Goal: Information Seeking & Learning: Learn about a topic

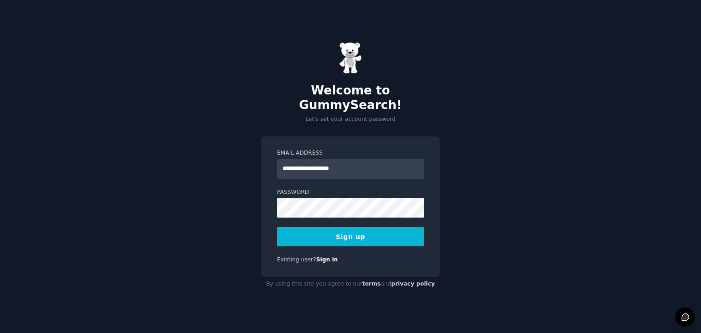
type input "**********"
click at [366, 230] on button "Sign up" at bounding box center [350, 236] width 147 height 19
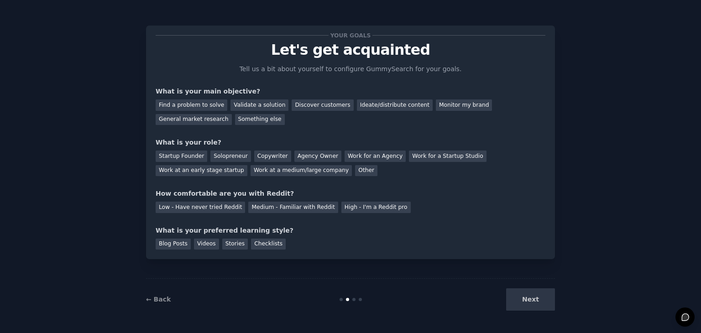
click at [521, 305] on div "Next" at bounding box center [487, 300] width 137 height 22
click at [195, 106] on div "Find a problem to solve" at bounding box center [192, 105] width 72 height 11
click at [489, 19] on div "Your goals Let's get acquainted Tell us a bit about yourself to configure Gummy…" at bounding box center [350, 167] width 409 height 308
click at [232, 114] on div "General market research" at bounding box center [194, 119] width 76 height 11
click at [219, 109] on div "Find a problem to solve" at bounding box center [192, 105] width 72 height 11
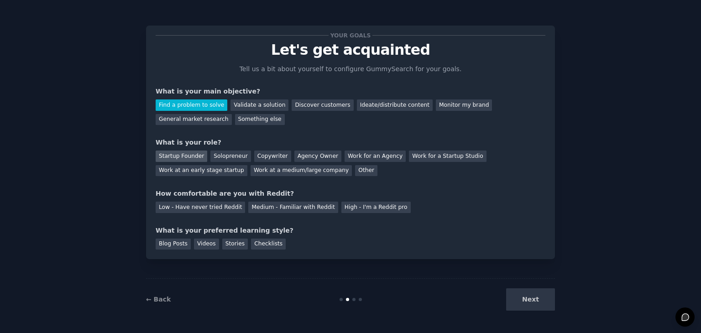
click at [177, 161] on div "Startup Founder" at bounding box center [182, 156] width 52 height 11
click at [210, 155] on div "Solopreneur" at bounding box center [230, 156] width 40 height 11
click at [342, 210] on div "High - I'm a Reddit pro" at bounding box center [376, 207] width 69 height 11
click at [199, 243] on div "Videos" at bounding box center [206, 244] width 25 height 11
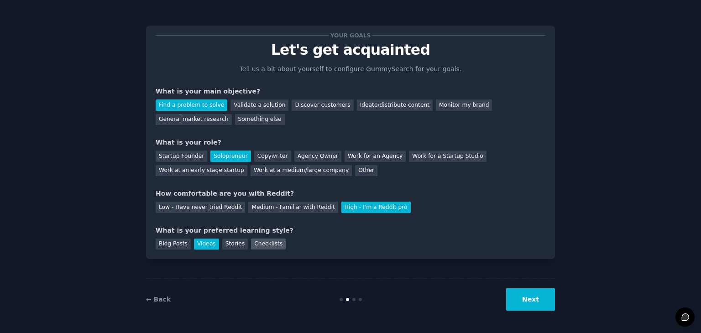
click at [270, 248] on div "Checklists" at bounding box center [268, 244] width 35 height 11
click at [209, 247] on div "Videos" at bounding box center [206, 244] width 25 height 11
click at [521, 302] on button "Next" at bounding box center [530, 300] width 49 height 22
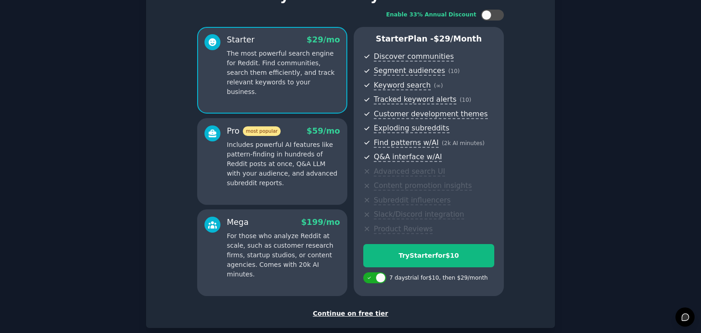
scroll to position [52, 0]
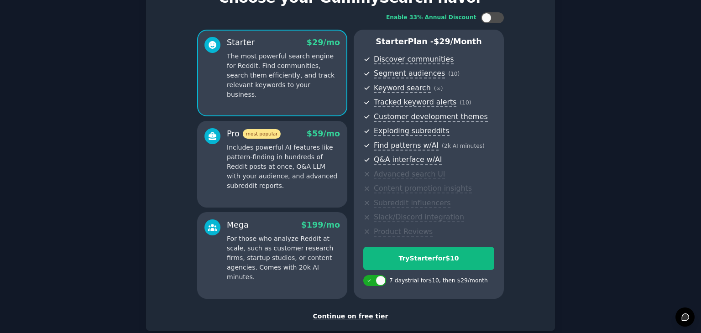
click at [351, 317] on div "Continue on free tier" at bounding box center [351, 317] width 390 height 10
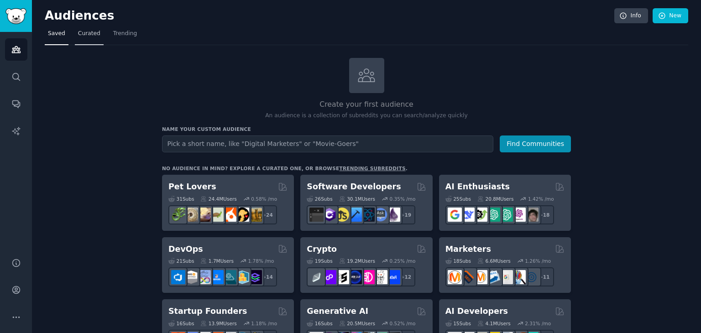
click at [88, 35] on span "Curated" at bounding box center [89, 34] width 22 height 8
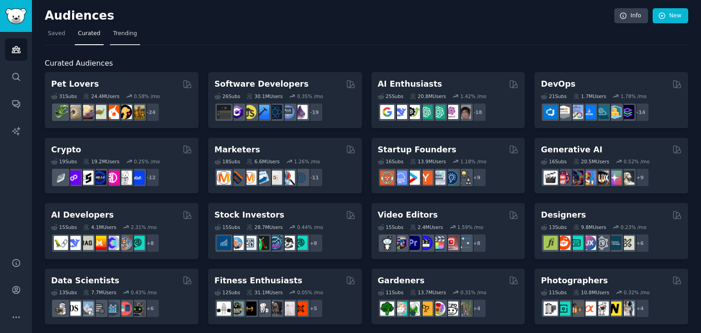
click at [113, 37] on span "Trending" at bounding box center [125, 34] width 24 height 8
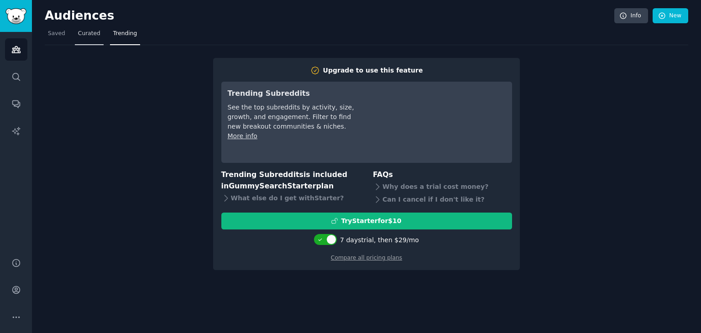
click at [78, 40] on link "Curated" at bounding box center [89, 35] width 29 height 19
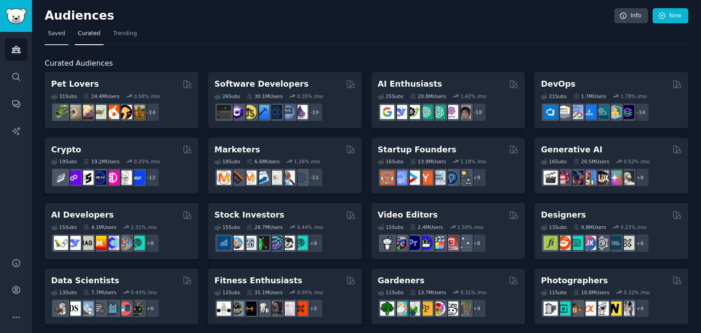
click at [65, 38] on link "Saved" at bounding box center [57, 35] width 24 height 19
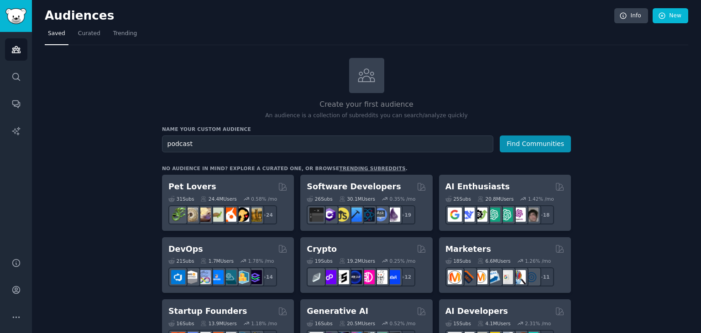
type input "podcast"
click at [500, 136] on button "Find Communities" at bounding box center [535, 144] width 71 height 17
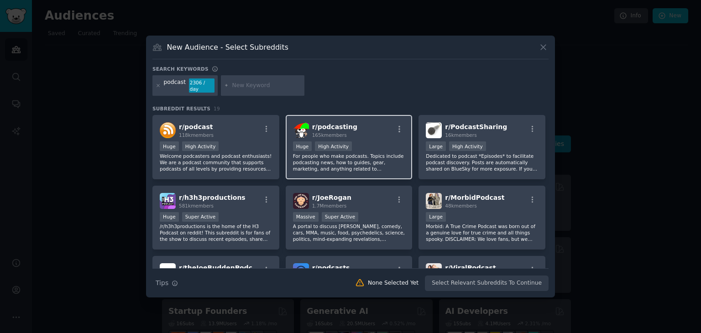
click at [347, 132] on div "165k members" at bounding box center [334, 135] width 45 height 6
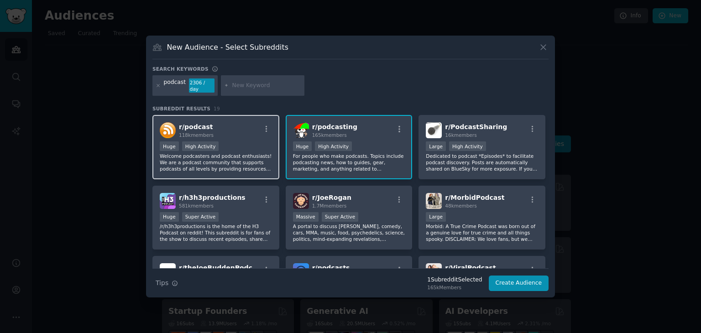
click at [246, 142] on div "Huge High Activity" at bounding box center [216, 147] width 112 height 11
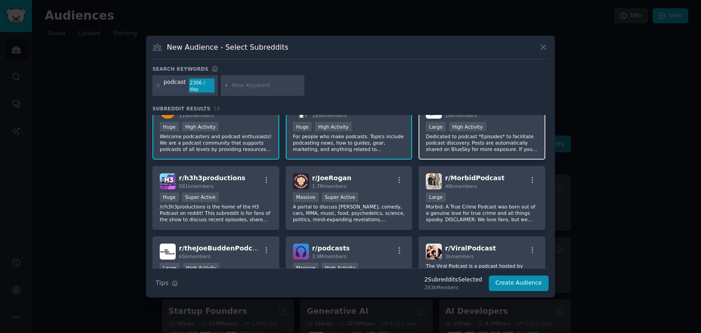
scroll to position [19, 0]
click at [447, 153] on div "r/ PodcastSharing 16k members Large High Activity Dedicated to podcast *Episode…" at bounding box center [482, 128] width 127 height 64
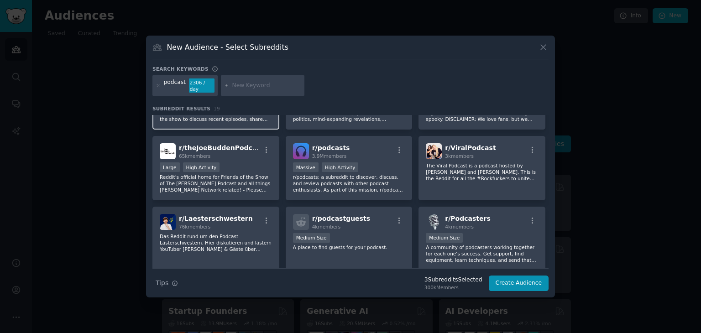
scroll to position [121, 0]
click at [435, 214] on img at bounding box center [434, 222] width 16 height 16
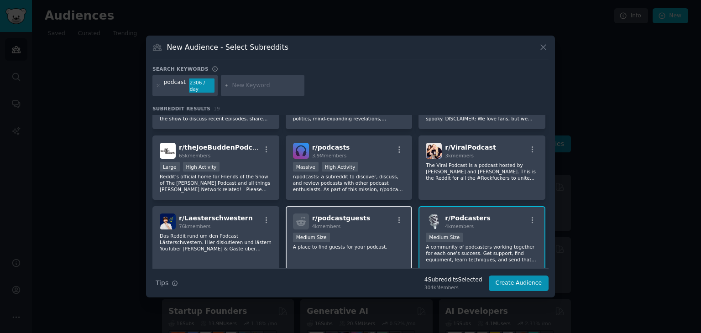
click at [376, 216] on div "r/ podcastguests 4k members" at bounding box center [349, 222] width 112 height 16
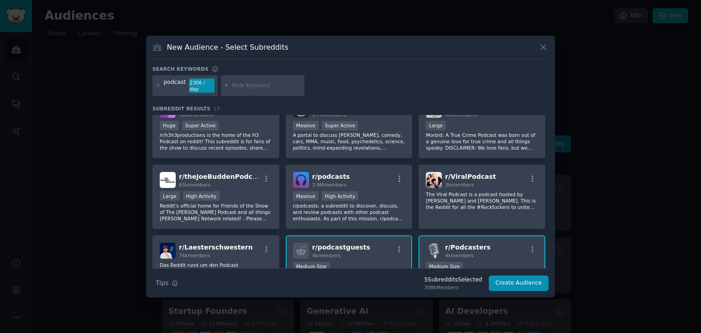
scroll to position [78, 0]
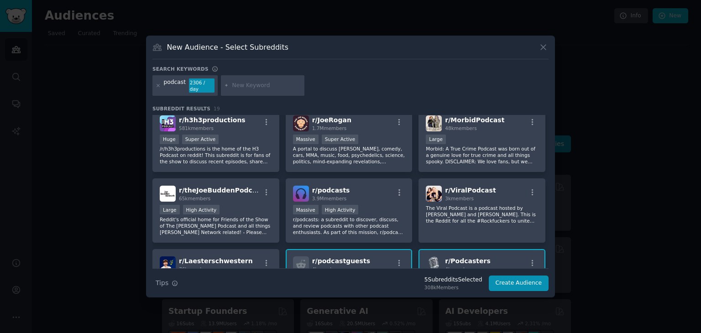
click at [376, 216] on p "r/podcasts: a subreddit to discover, discuss, and review podcasts with other po…" at bounding box center [349, 225] width 112 height 19
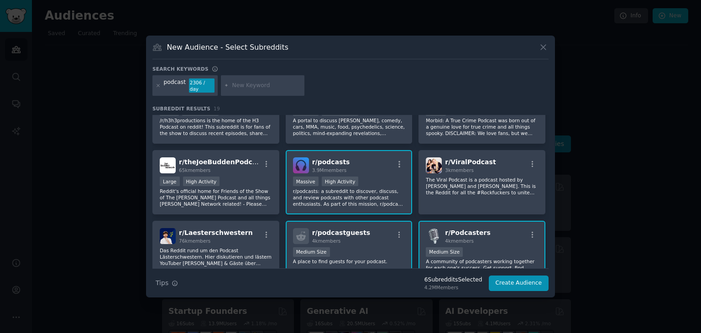
scroll to position [104, 0]
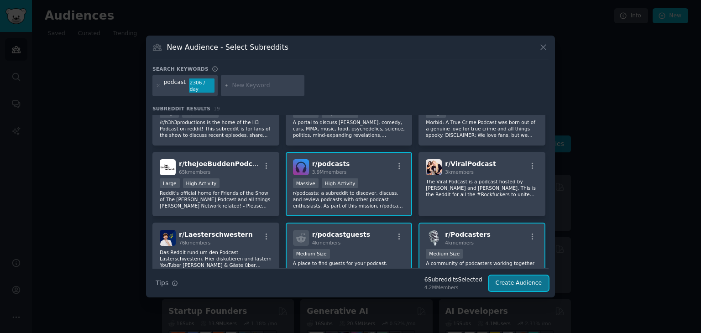
click at [500, 278] on button "Create Audience" at bounding box center [519, 284] width 60 height 16
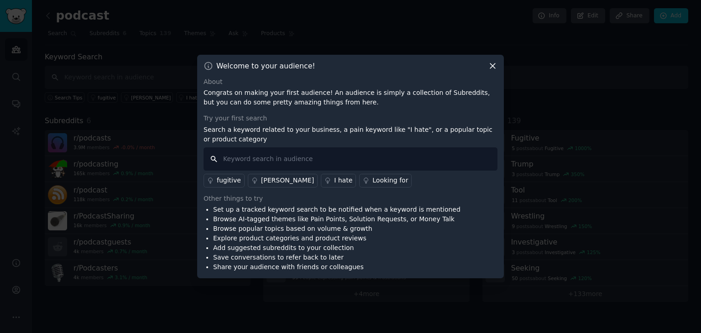
click at [373, 156] on input "text" at bounding box center [351, 158] width 294 height 23
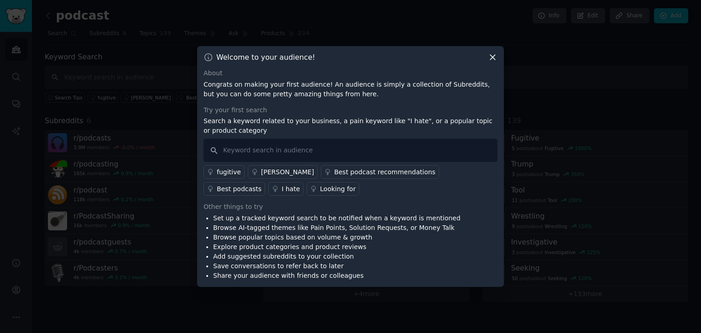
click at [494, 55] on icon at bounding box center [493, 58] width 10 height 10
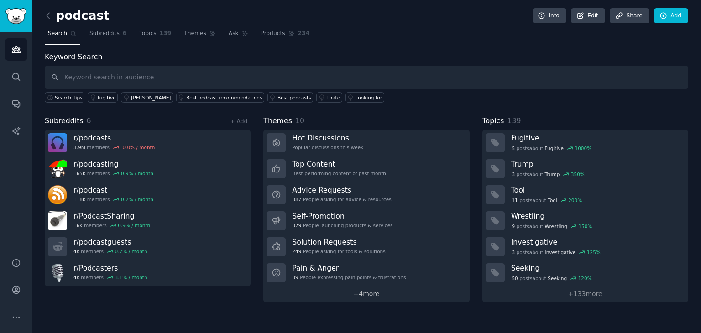
click at [358, 295] on link "+ 4 more" at bounding box center [366, 294] width 206 height 16
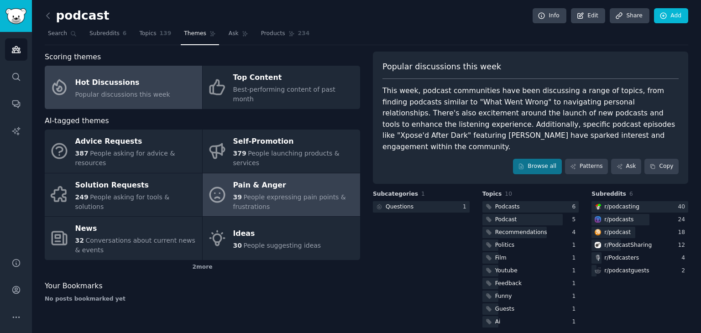
click at [279, 193] on div "39 People expressing pain points & frustrations" at bounding box center [294, 202] width 122 height 19
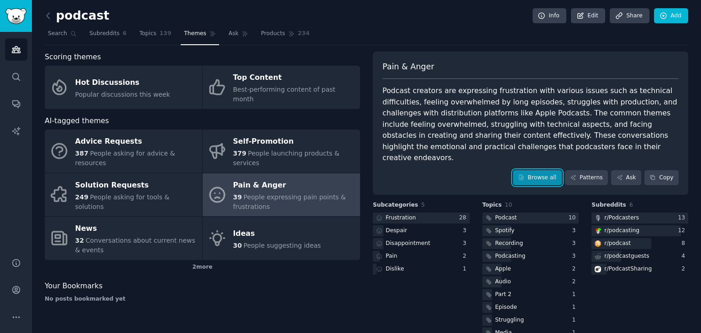
click at [542, 170] on link "Browse all" at bounding box center [537, 178] width 49 height 16
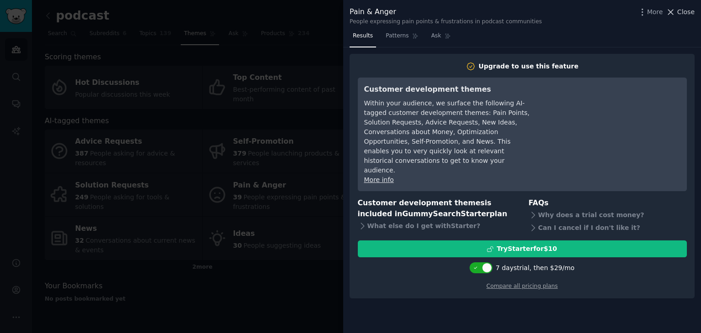
click at [682, 13] on span "Close" at bounding box center [686, 12] width 17 height 10
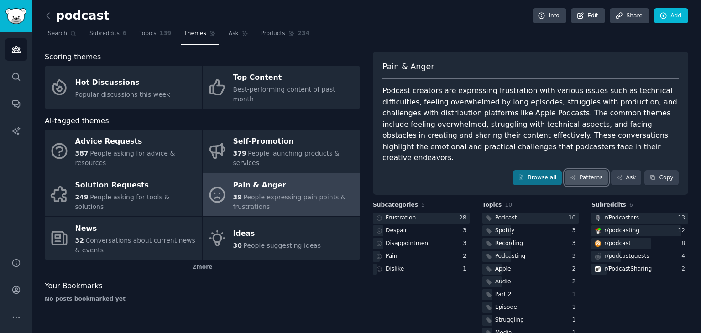
click at [594, 170] on link "Patterns" at bounding box center [586, 178] width 43 height 16
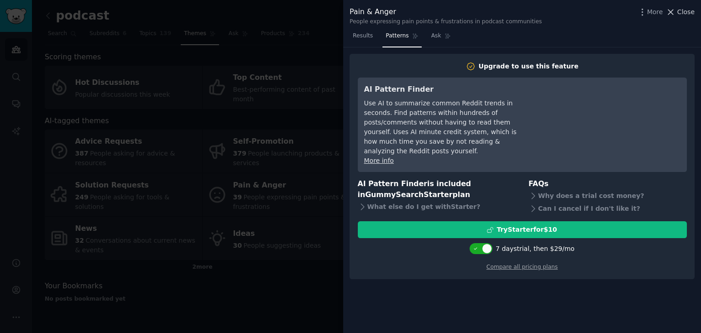
click at [683, 11] on span "Close" at bounding box center [686, 12] width 17 height 10
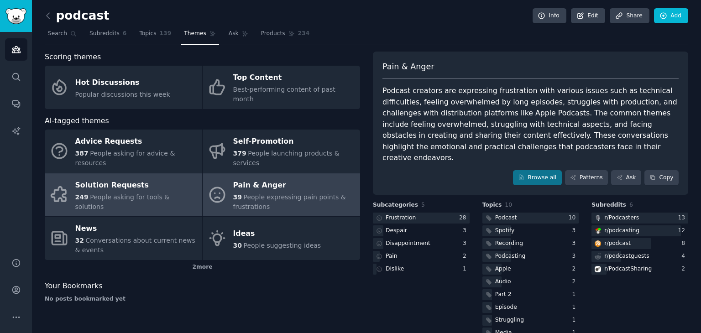
click at [170, 194] on span "People asking for tools & solutions" at bounding box center [122, 202] width 95 height 17
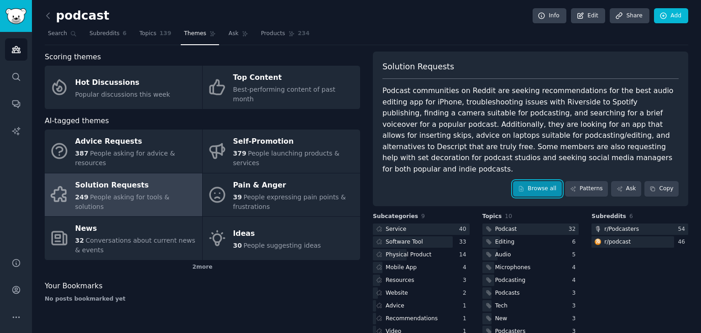
click at [534, 181] on link "Browse all" at bounding box center [537, 189] width 49 height 16
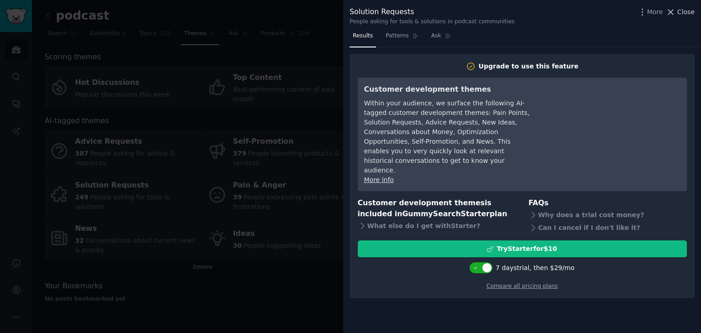
click at [683, 14] on span "Close" at bounding box center [686, 12] width 17 height 10
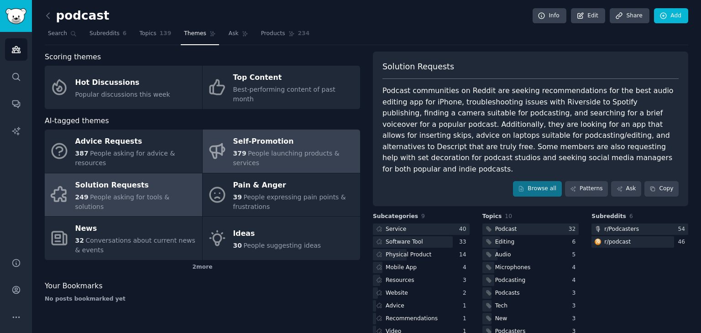
click at [275, 135] on div "Self-Promotion" at bounding box center [294, 142] width 122 height 15
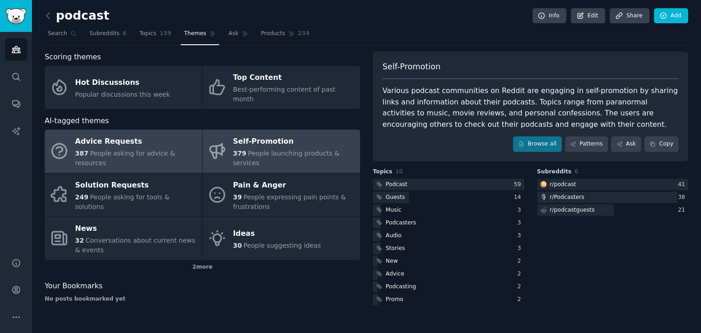
click at [156, 150] on span "People asking for advice & resources" at bounding box center [125, 158] width 100 height 17
